Goal: Understand process/instructions: Learn how to perform a task or action

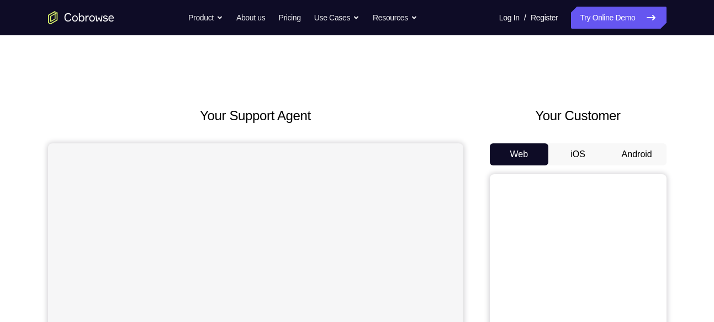
click at [661, 147] on button "Android" at bounding box center [636, 154] width 59 height 22
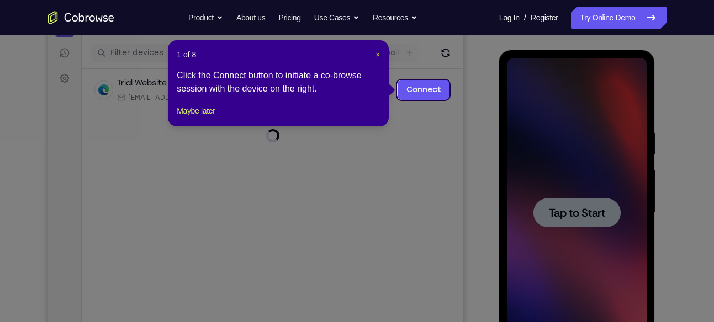
click at [376, 53] on span "×" at bounding box center [377, 54] width 4 height 9
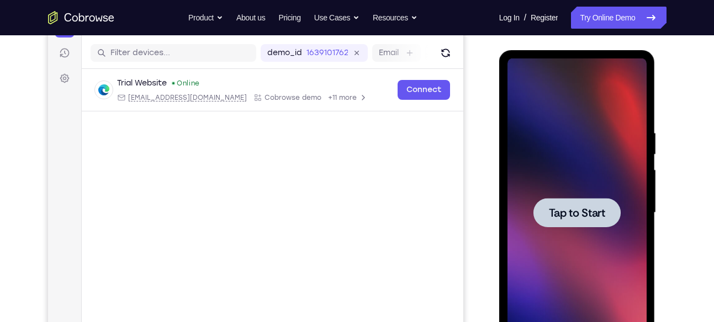
click at [581, 219] on span "Tap to Start" at bounding box center [577, 213] width 56 height 11
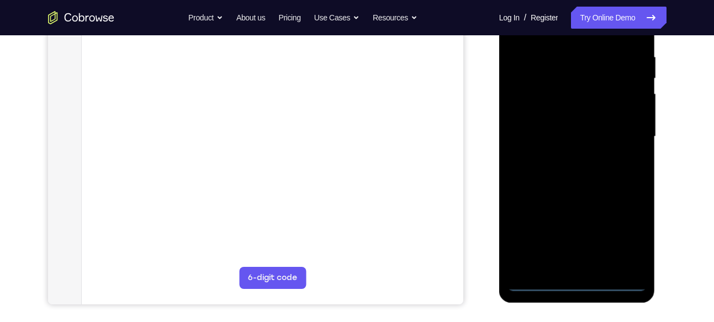
scroll to position [209, 0]
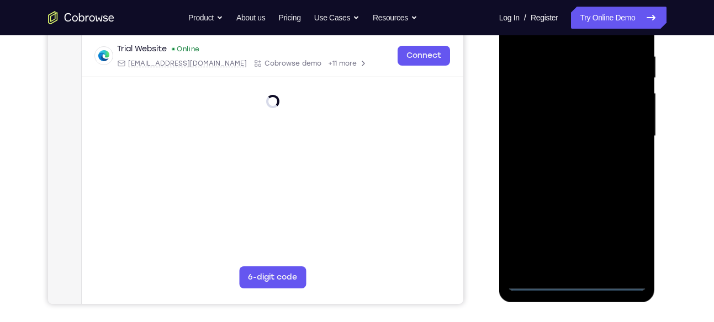
click at [576, 280] on div at bounding box center [576, 136] width 139 height 309
click at [620, 230] on div at bounding box center [576, 136] width 139 height 309
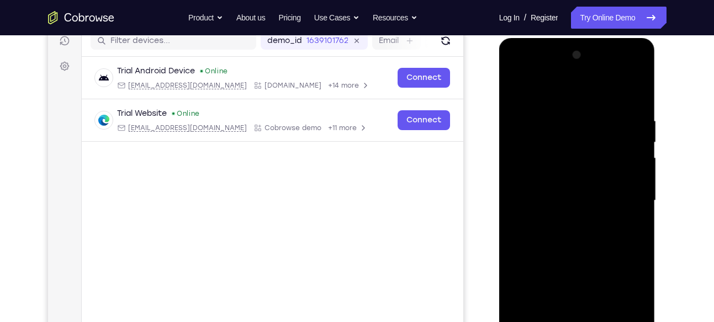
scroll to position [143, 0]
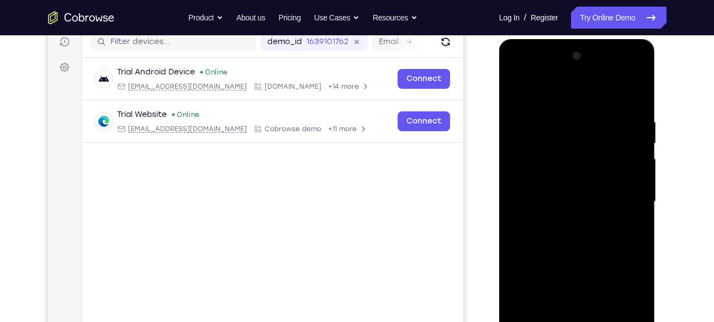
click at [549, 91] on div at bounding box center [576, 201] width 139 height 309
click at [623, 198] on div at bounding box center [576, 201] width 139 height 309
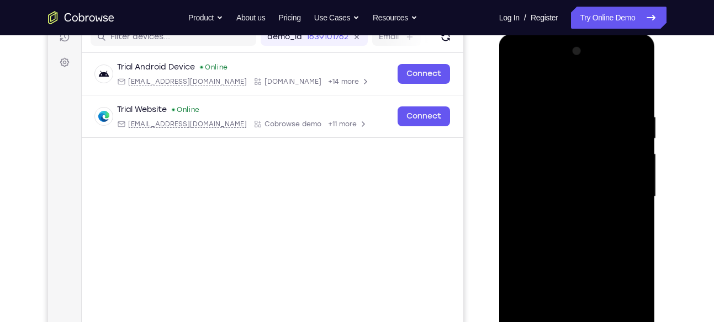
scroll to position [166, 0]
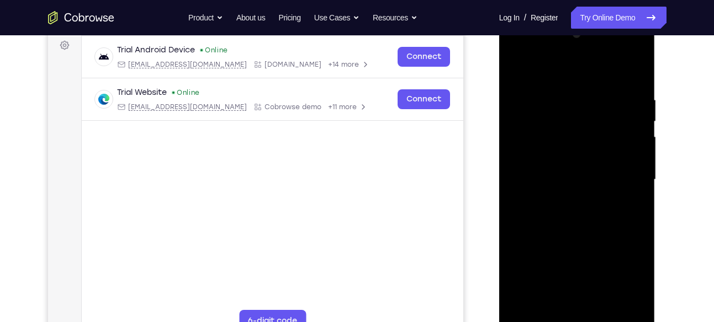
click at [562, 199] on div at bounding box center [576, 179] width 139 height 309
click at [563, 162] on div at bounding box center [576, 179] width 139 height 309
click at [568, 154] on div at bounding box center [576, 179] width 139 height 309
click at [566, 183] on div at bounding box center [576, 179] width 139 height 309
click at [557, 214] on div at bounding box center [576, 179] width 139 height 309
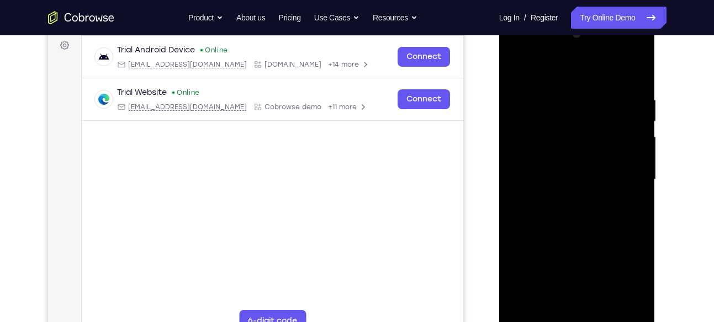
click at [566, 212] on div at bounding box center [576, 179] width 139 height 309
drag, startPoint x: 567, startPoint y: 76, endPoint x: 572, endPoint y: 55, distance: 21.7
click at [572, 55] on div at bounding box center [576, 179] width 139 height 309
click at [577, 230] on div at bounding box center [576, 179] width 139 height 309
click at [637, 206] on div at bounding box center [576, 179] width 139 height 309
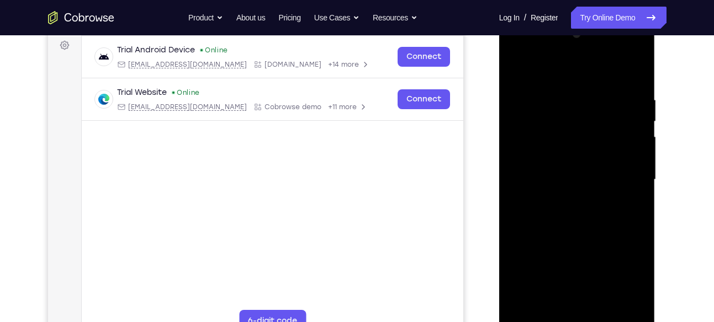
drag, startPoint x: 593, startPoint y: 256, endPoint x: 594, endPoint y: 174, distance: 81.1
click at [594, 174] on div at bounding box center [576, 179] width 139 height 309
click at [543, 233] on div at bounding box center [576, 179] width 139 height 309
drag, startPoint x: 577, startPoint y: 172, endPoint x: 575, endPoint y: 252, distance: 80.6
click at [575, 252] on div at bounding box center [576, 179] width 139 height 309
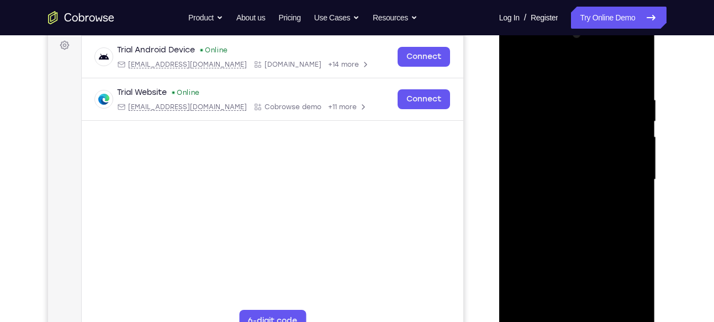
click at [517, 68] on div at bounding box center [576, 179] width 139 height 309
click at [558, 92] on div at bounding box center [576, 179] width 139 height 309
click at [627, 128] on div at bounding box center [576, 179] width 139 height 309
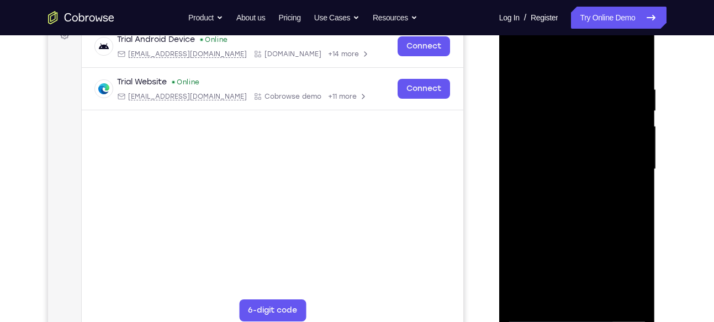
scroll to position [175, 0]
click at [631, 89] on div at bounding box center [576, 169] width 139 height 309
click at [628, 108] on div at bounding box center [576, 169] width 139 height 309
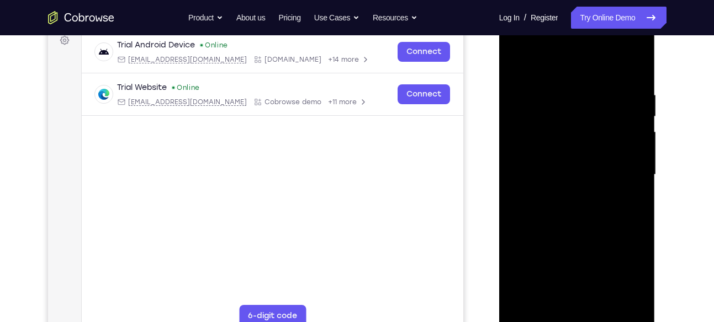
scroll to position [170, 0]
click at [639, 129] on div at bounding box center [576, 175] width 139 height 309
click at [531, 160] on div at bounding box center [576, 175] width 139 height 309
click at [632, 68] on div at bounding box center [576, 175] width 139 height 309
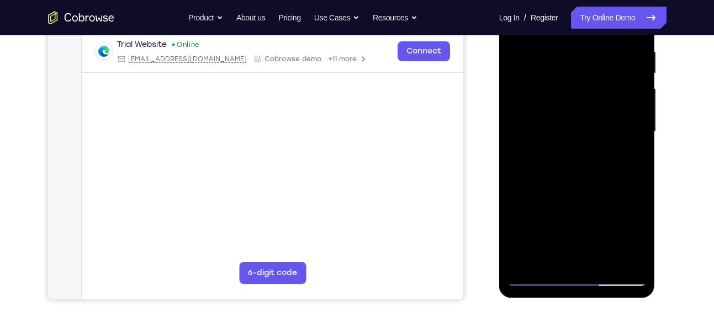
scroll to position [214, 0]
click at [632, 41] on div at bounding box center [576, 131] width 139 height 309
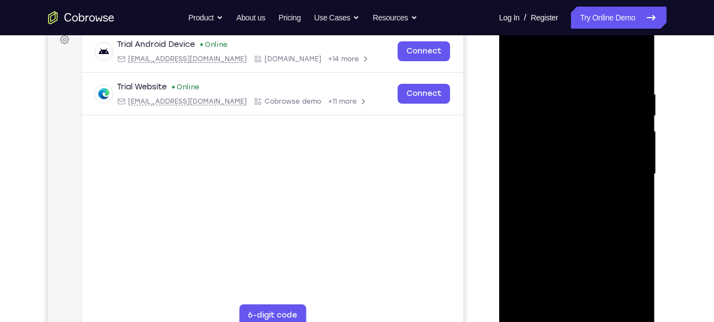
scroll to position [171, 0]
click at [632, 65] on div at bounding box center [576, 174] width 139 height 309
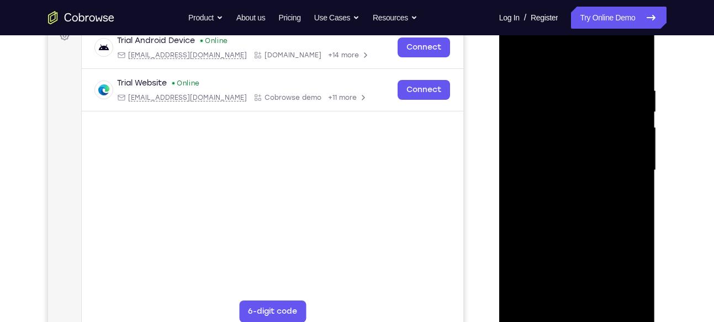
scroll to position [174, 0]
drag, startPoint x: 630, startPoint y: 83, endPoint x: 547, endPoint y: 86, distance: 82.8
click at [547, 86] on div at bounding box center [576, 171] width 139 height 309
click at [599, 82] on div at bounding box center [576, 171] width 139 height 309
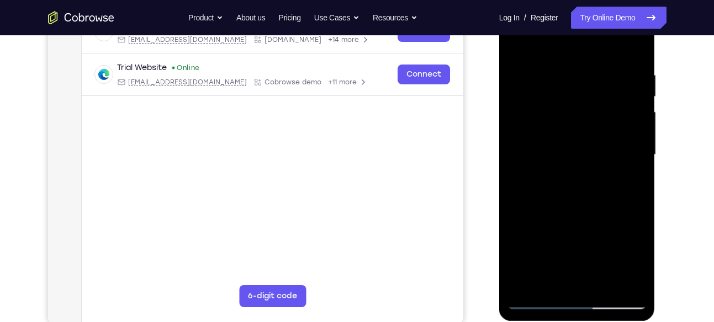
scroll to position [189, 0]
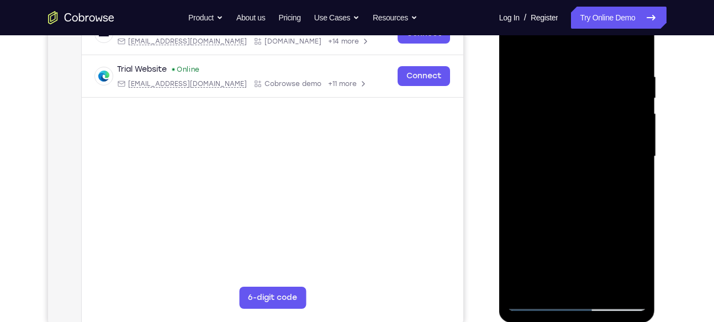
click at [634, 85] on div at bounding box center [576, 156] width 139 height 309
click at [635, 48] on div at bounding box center [576, 156] width 139 height 309
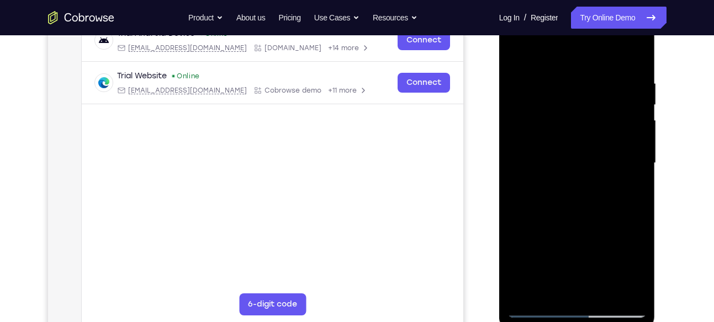
scroll to position [182, 0]
click at [570, 77] on div at bounding box center [576, 163] width 139 height 309
click at [633, 57] on div at bounding box center [576, 163] width 139 height 309
drag, startPoint x: 620, startPoint y: 82, endPoint x: 513, endPoint y: 89, distance: 107.3
click at [513, 89] on div at bounding box center [576, 163] width 139 height 309
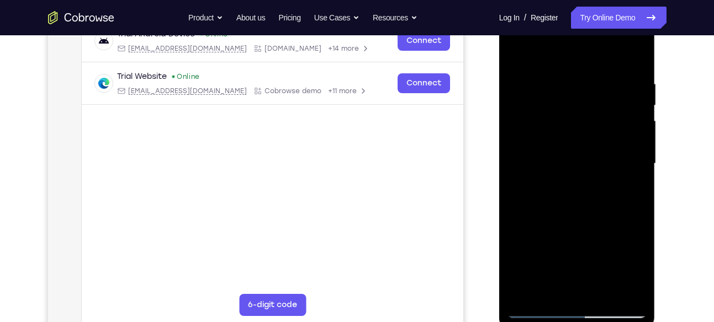
click at [565, 76] on div at bounding box center [576, 163] width 139 height 309
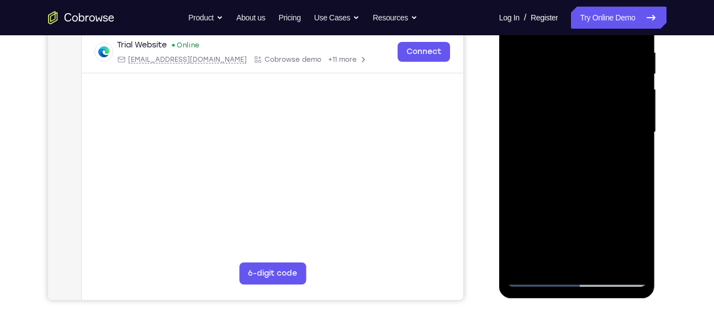
scroll to position [191, 0]
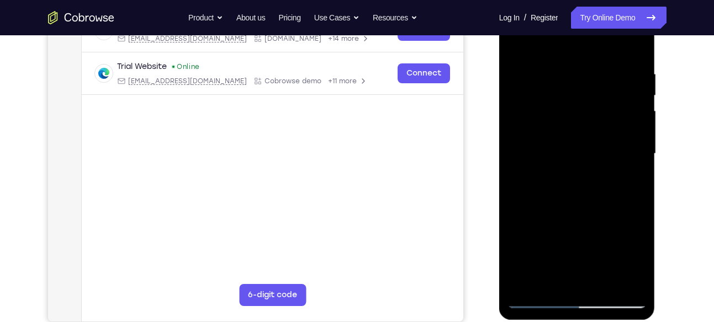
click at [631, 44] on div at bounding box center [576, 153] width 139 height 309
click at [598, 62] on div at bounding box center [576, 153] width 139 height 309
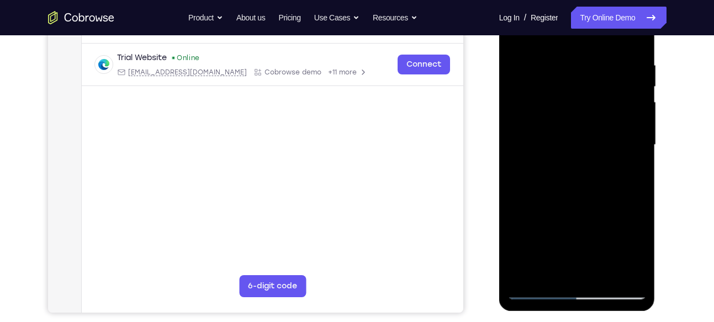
scroll to position [199, 0]
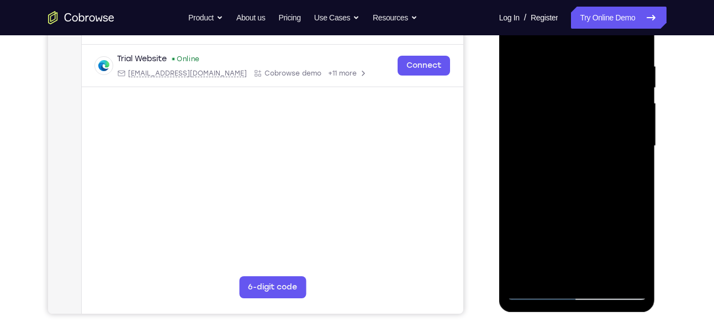
click at [627, 108] on div at bounding box center [576, 146] width 139 height 309
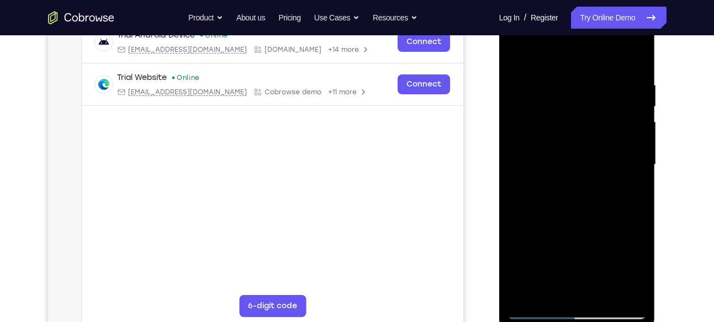
scroll to position [175, 0]
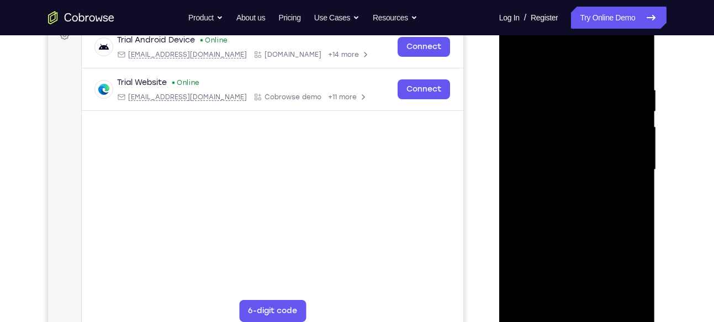
click at [635, 111] on div at bounding box center [576, 169] width 139 height 309
click at [637, 116] on div at bounding box center [576, 169] width 139 height 309
click at [632, 61] on div at bounding box center [576, 169] width 139 height 309
drag, startPoint x: 577, startPoint y: 208, endPoint x: 570, endPoint y: 95, distance: 112.8
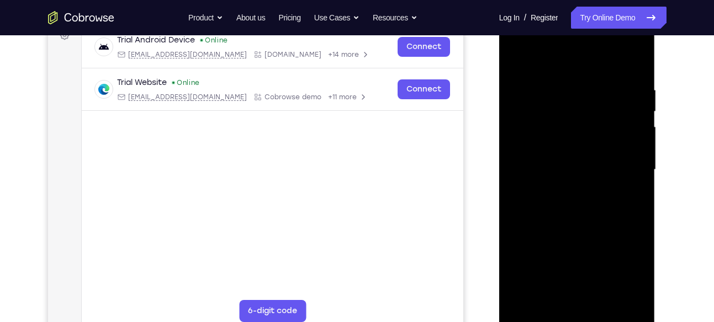
click at [570, 95] on div at bounding box center [576, 169] width 139 height 309
click at [537, 174] on div at bounding box center [576, 169] width 139 height 309
drag, startPoint x: 592, startPoint y: 121, endPoint x: 596, endPoint y: 270, distance: 149.1
click at [596, 270] on div at bounding box center [576, 169] width 139 height 309
drag, startPoint x: 589, startPoint y: 234, endPoint x: 578, endPoint y: 98, distance: 136.8
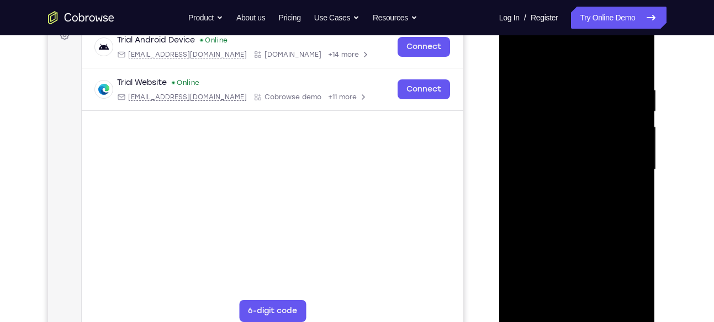
click at [578, 98] on div at bounding box center [576, 169] width 139 height 309
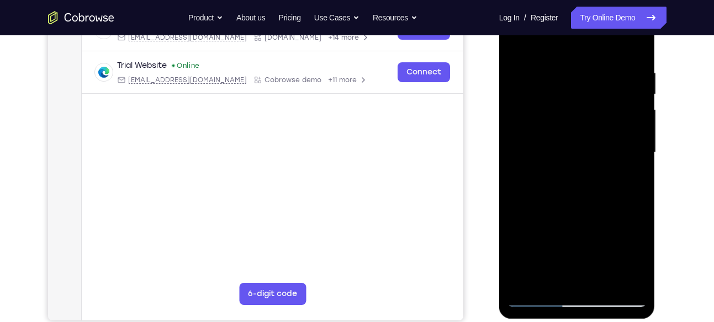
scroll to position [193, 0]
drag, startPoint x: 587, startPoint y: 219, endPoint x: 587, endPoint y: 103, distance: 116.4
click at [587, 103] on div at bounding box center [576, 152] width 139 height 309
drag, startPoint x: 587, startPoint y: 216, endPoint x: 578, endPoint y: 92, distance: 125.1
click at [578, 92] on div at bounding box center [576, 152] width 139 height 309
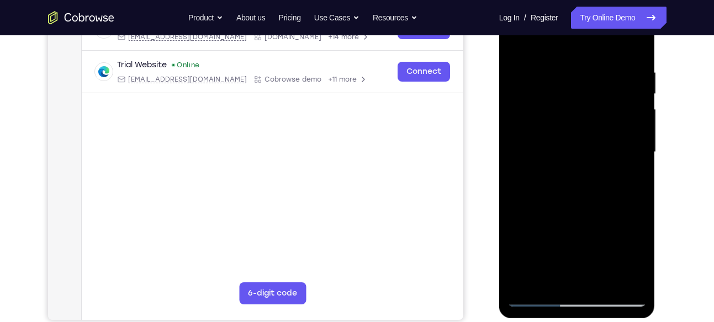
click at [523, 283] on div at bounding box center [576, 152] width 139 height 309
drag, startPoint x: 586, startPoint y: 94, endPoint x: 597, endPoint y: 241, distance: 146.6
click at [597, 241] on div at bounding box center [576, 152] width 139 height 309
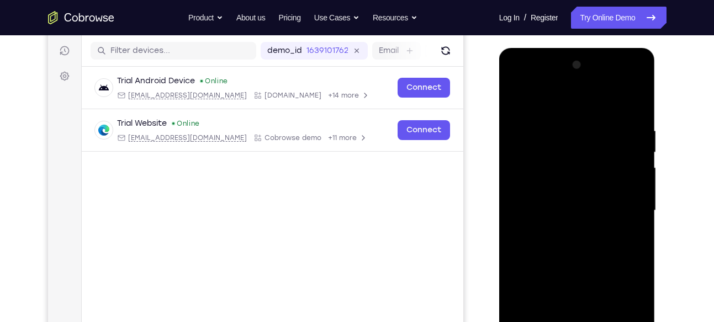
scroll to position [133, 0]
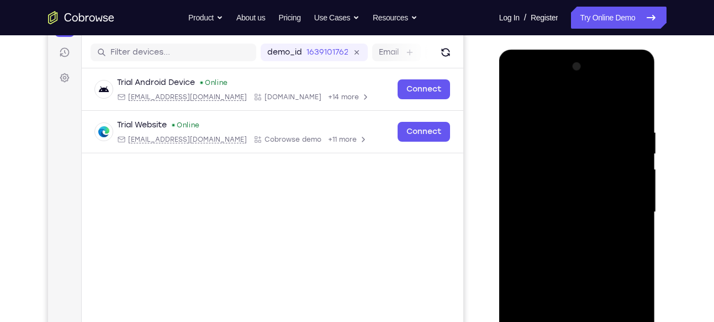
click at [558, 123] on div at bounding box center [576, 212] width 139 height 309
click at [618, 176] on div at bounding box center [576, 212] width 139 height 309
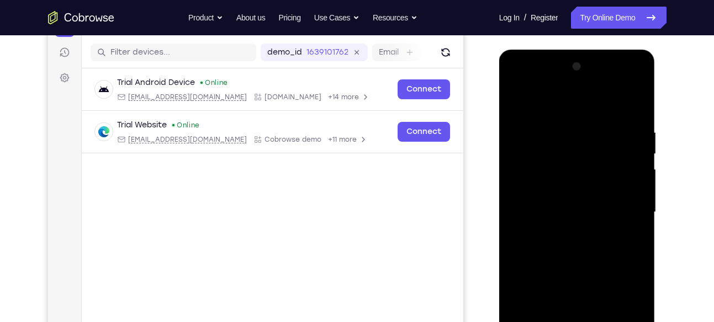
click at [627, 182] on div at bounding box center [576, 212] width 139 height 309
click at [522, 189] on div at bounding box center [576, 212] width 139 height 309
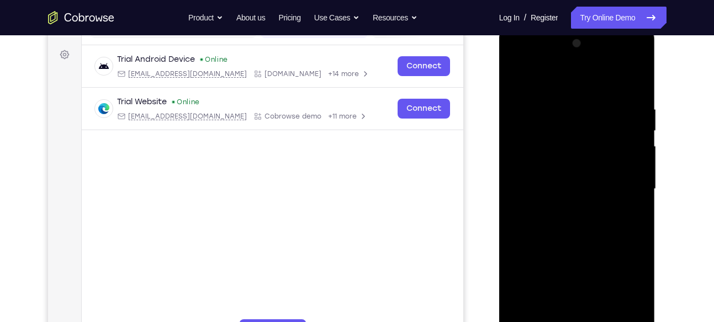
scroll to position [150, 0]
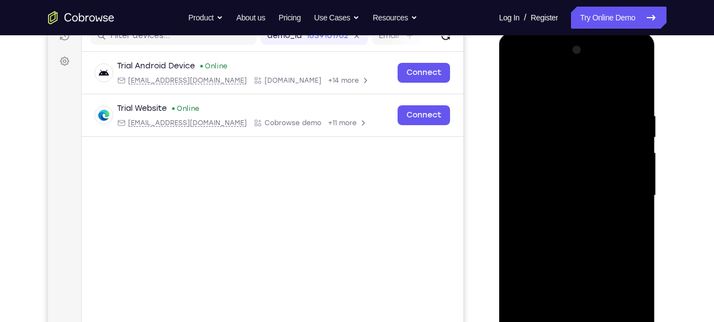
click at [632, 85] on div at bounding box center [576, 195] width 139 height 309
click at [599, 102] on div at bounding box center [576, 195] width 139 height 309
click at [627, 139] on div at bounding box center [576, 195] width 139 height 309
click at [629, 104] on div at bounding box center [576, 195] width 139 height 309
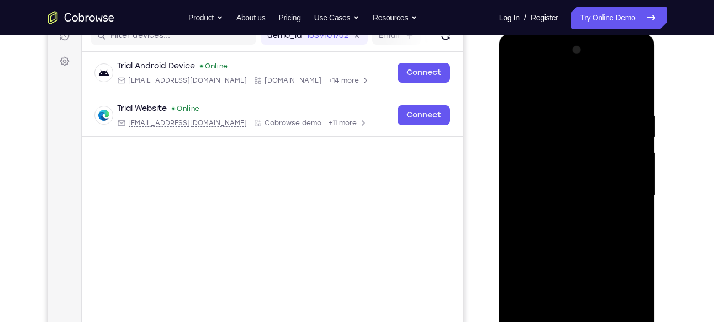
click at [632, 88] on div at bounding box center [576, 195] width 139 height 309
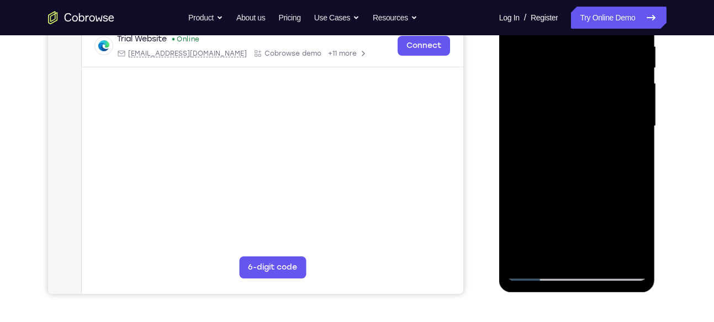
scroll to position [222, 0]
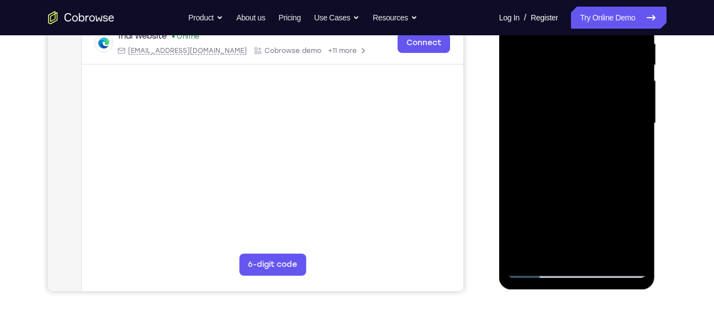
click at [633, 249] on div at bounding box center [576, 123] width 139 height 309
click at [601, 255] on div at bounding box center [576, 123] width 139 height 309
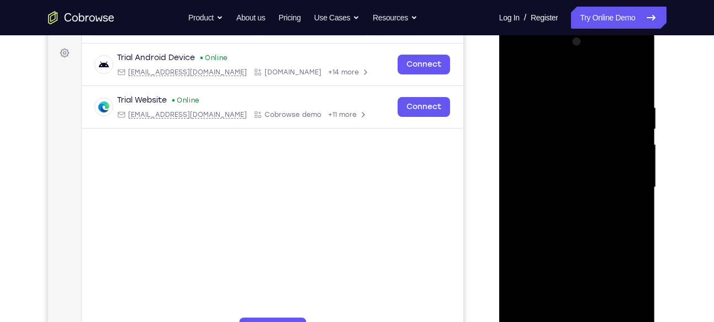
scroll to position [157, 0]
click at [586, 249] on div at bounding box center [576, 188] width 139 height 309
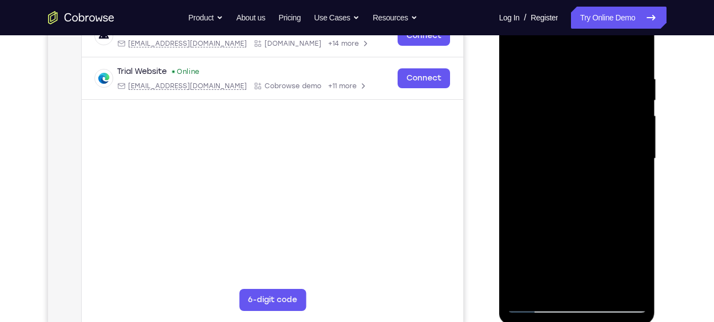
scroll to position [148, 0]
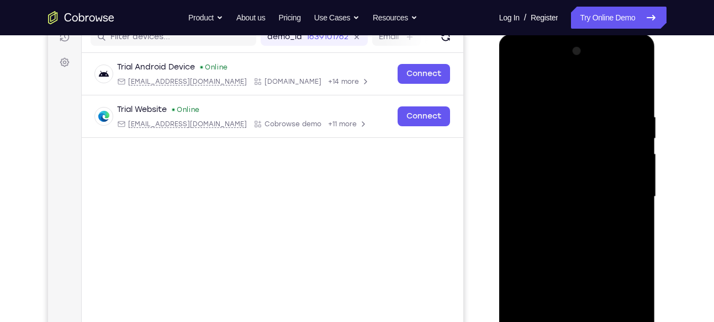
click at [519, 85] on div at bounding box center [576, 196] width 139 height 309
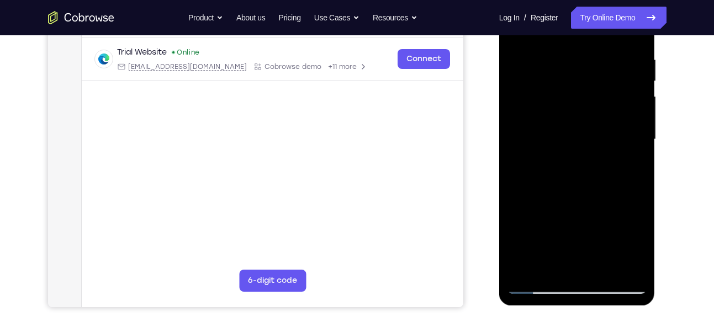
scroll to position [219, 0]
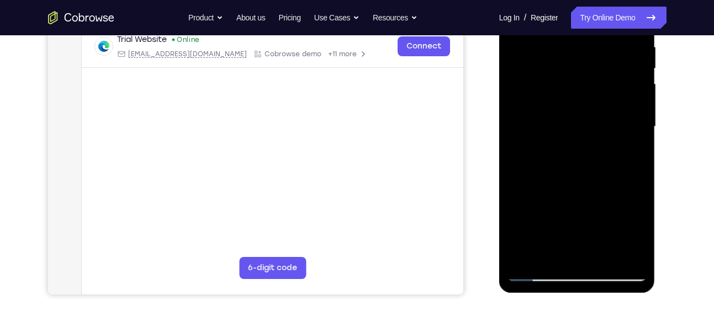
click at [547, 259] on div at bounding box center [576, 126] width 139 height 309
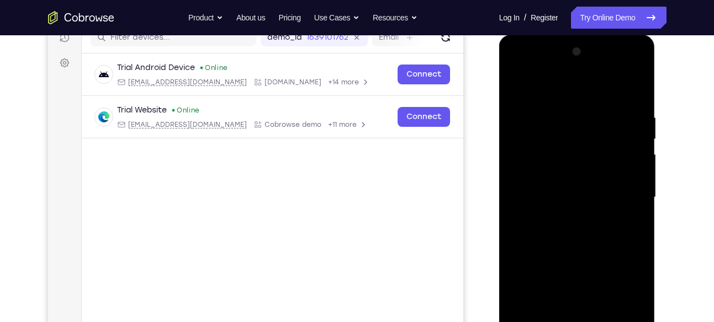
scroll to position [147, 0]
click at [539, 84] on div at bounding box center [576, 198] width 139 height 309
click at [564, 120] on div at bounding box center [576, 198] width 139 height 309
click at [524, 110] on div at bounding box center [576, 198] width 139 height 309
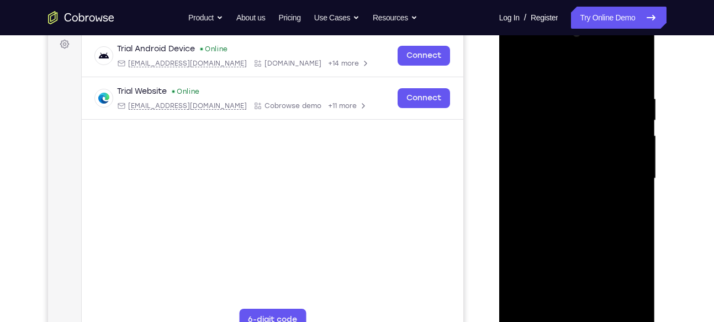
scroll to position [141, 0]
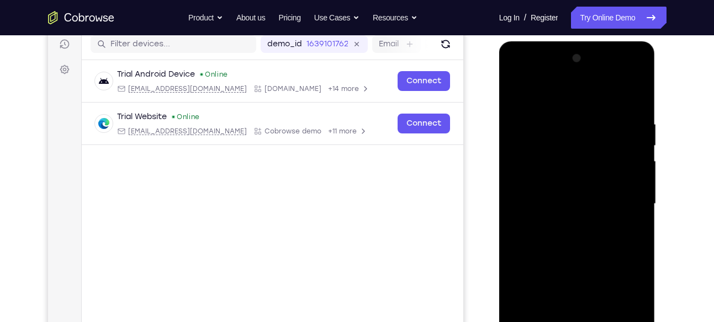
click at [630, 182] on div at bounding box center [576, 204] width 139 height 309
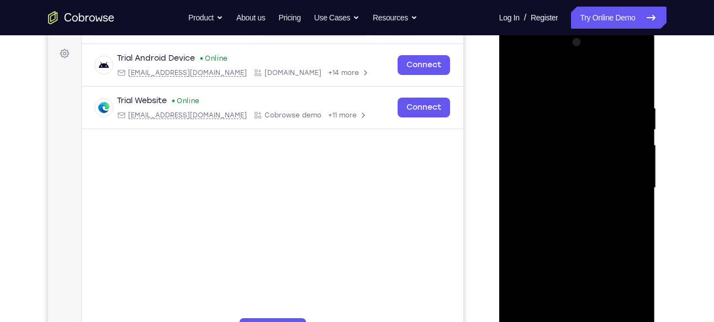
scroll to position [157, 0]
click at [630, 173] on div at bounding box center [576, 188] width 139 height 309
click at [634, 81] on div at bounding box center [576, 188] width 139 height 309
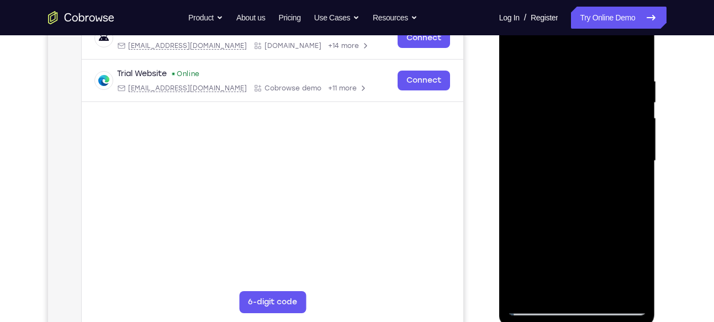
scroll to position [187, 0]
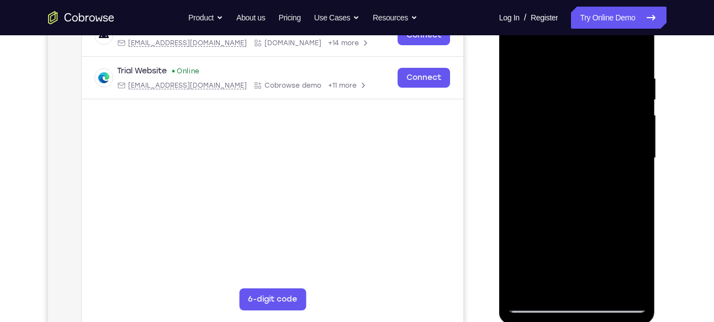
drag, startPoint x: 523, startPoint y: 286, endPoint x: 988, endPoint y: 253, distance: 466.4
click at [523, 286] on div at bounding box center [576, 158] width 139 height 309
